Goal: Information Seeking & Learning: Check status

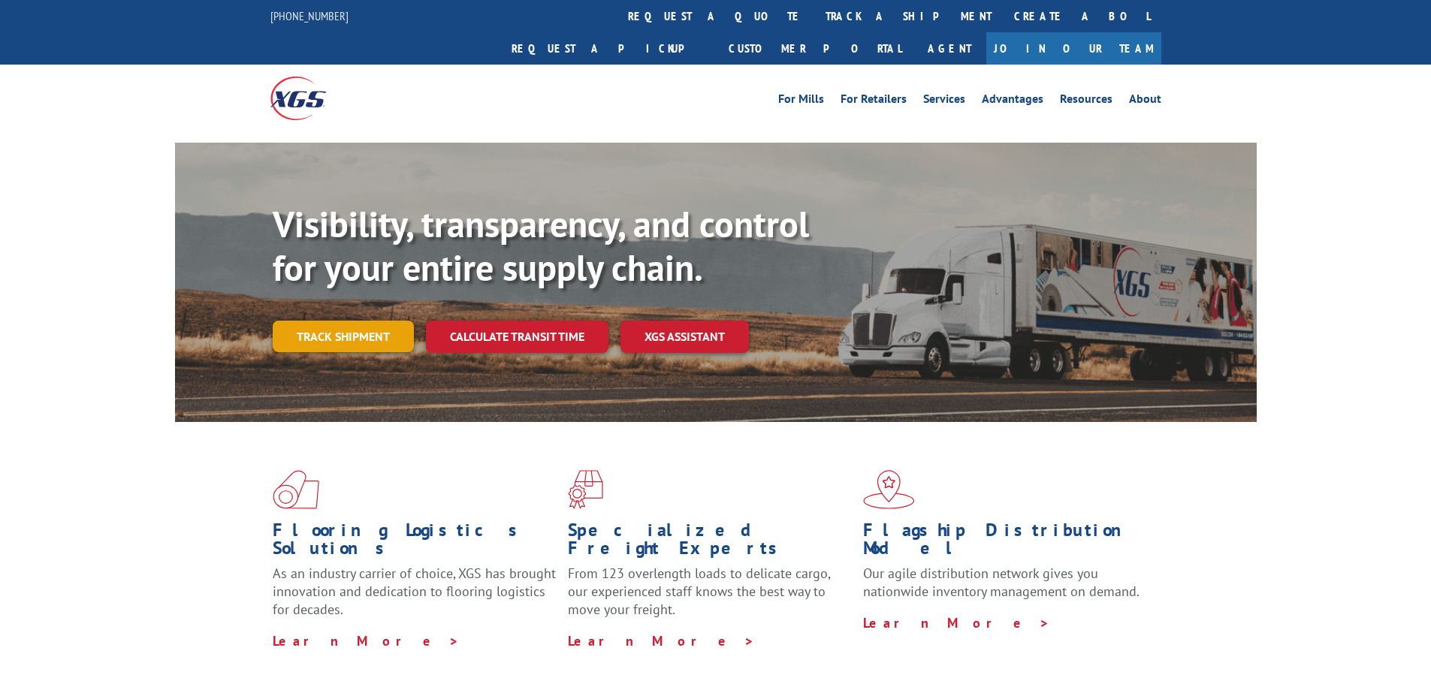
click at [337, 321] on link "Track shipment" at bounding box center [343, 337] width 141 height 32
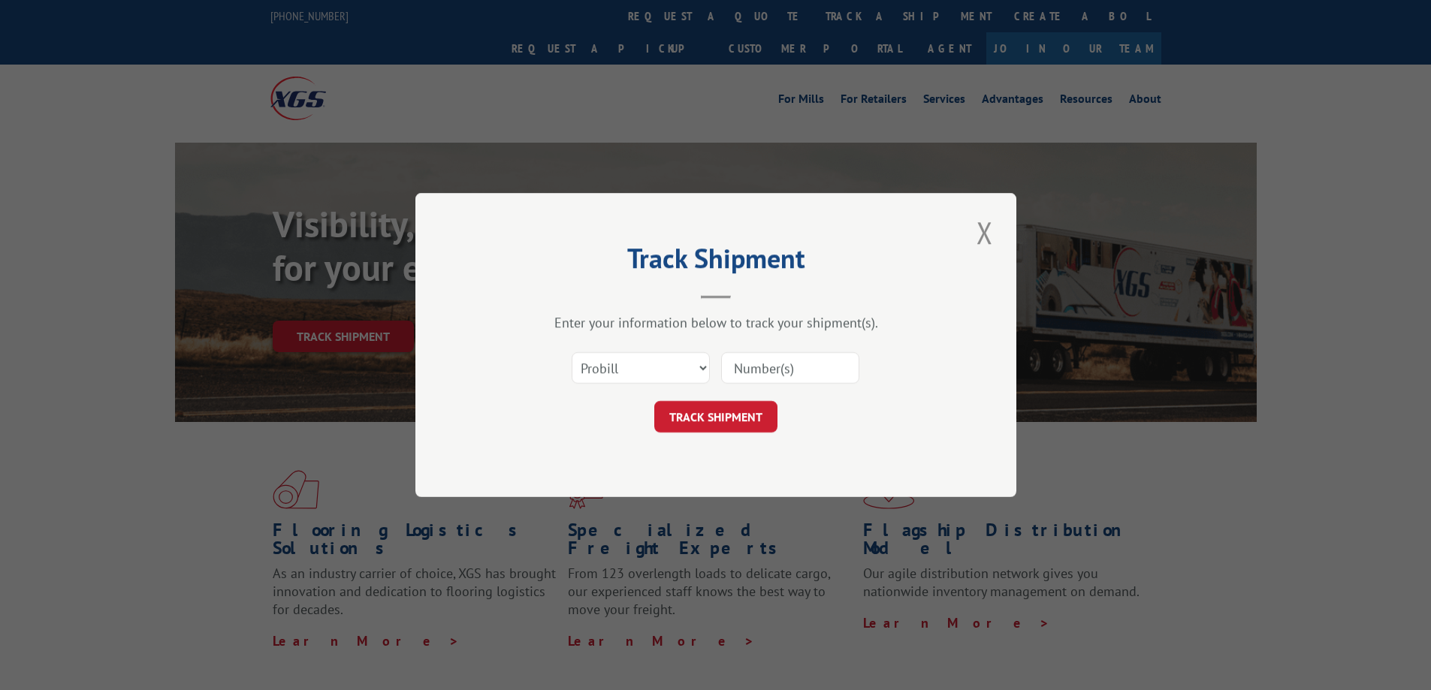
click at [785, 369] on input at bounding box center [790, 368] width 138 height 32
type input "us250802"
click at [729, 418] on button "TRACK SHIPMENT" at bounding box center [715, 417] width 123 height 32
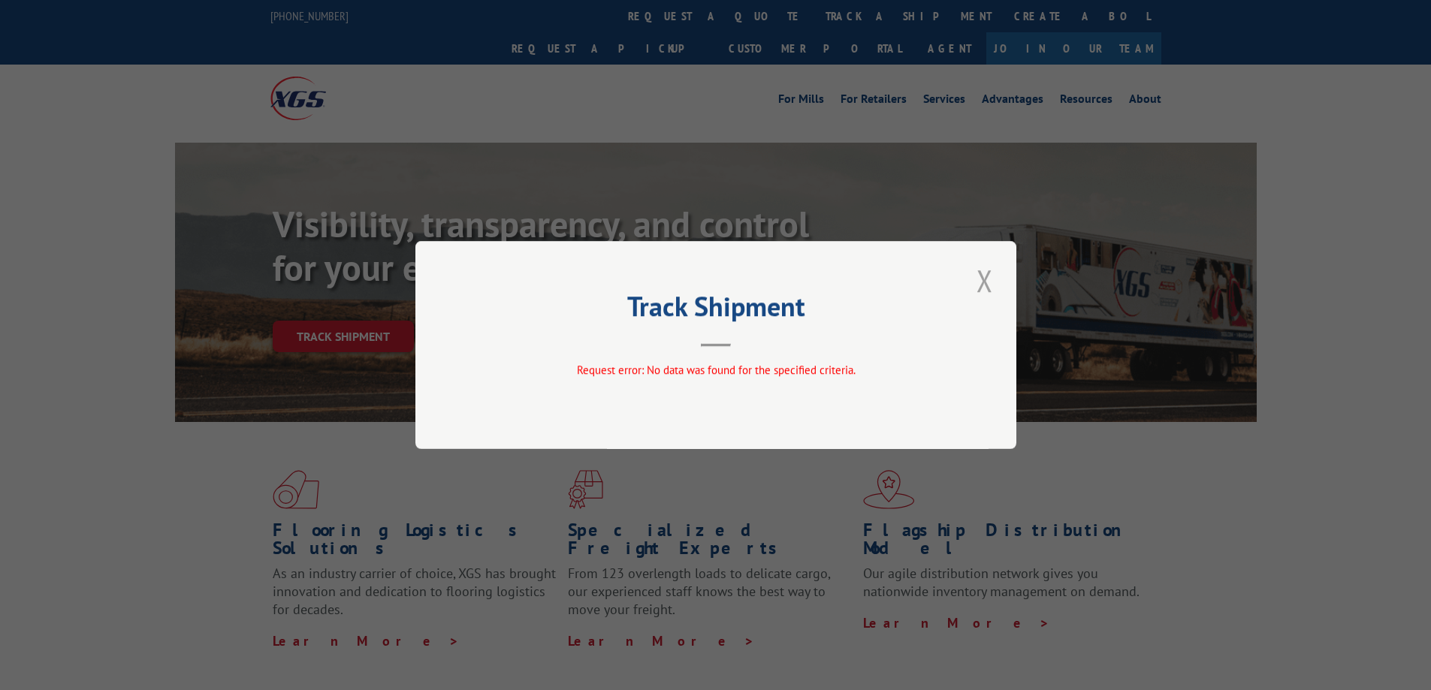
click at [977, 282] on button "Close modal" at bounding box center [985, 280] width 26 height 41
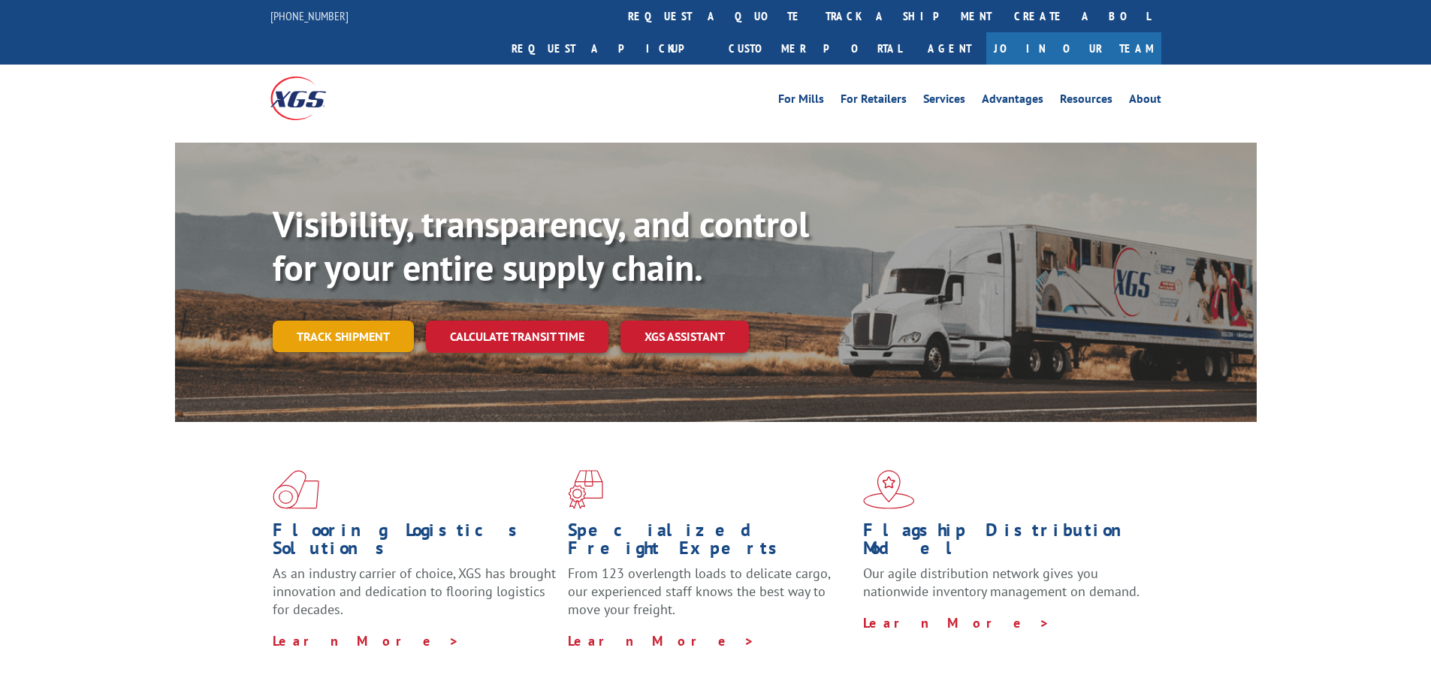
click at [343, 321] on link "Track shipment" at bounding box center [343, 337] width 141 height 32
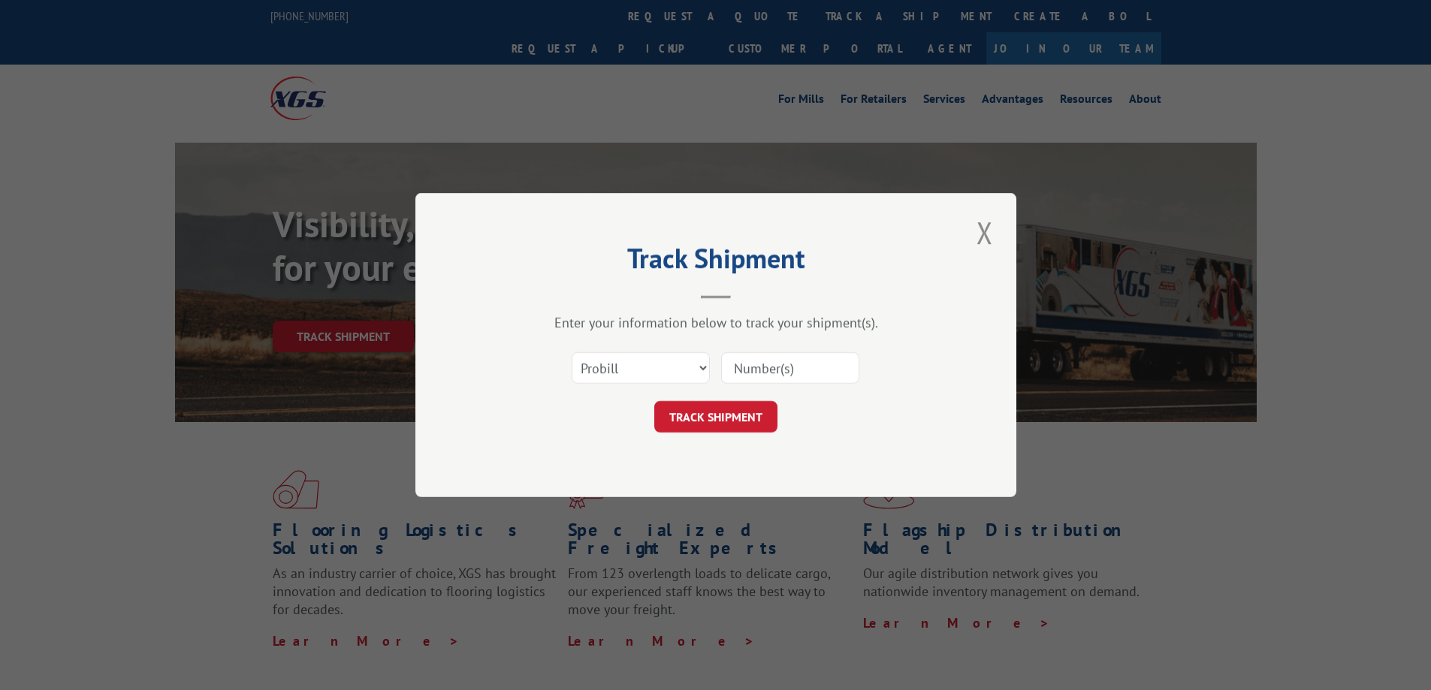
click at [776, 362] on input at bounding box center [790, 368] width 138 height 32
type input "17509145"
click at [725, 412] on button "TRACK SHIPMENT" at bounding box center [715, 417] width 123 height 32
